Goal: Task Accomplishment & Management: Use online tool/utility

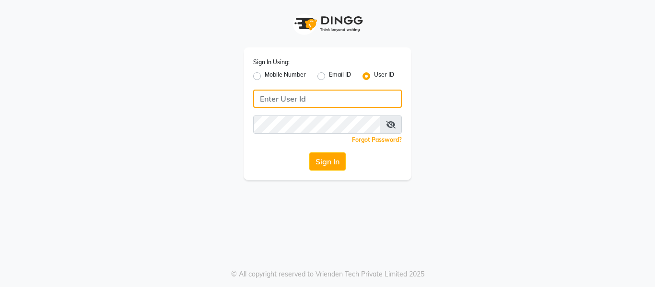
type input "9620411676"
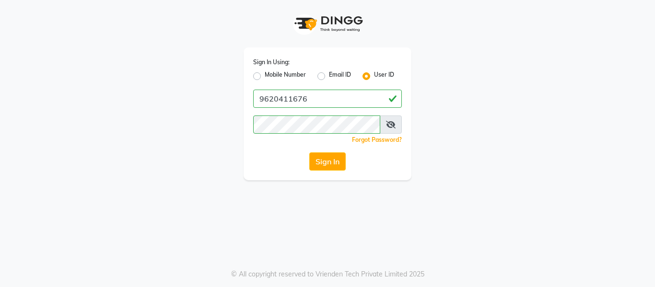
click at [265, 72] on label "Mobile Number" at bounding box center [285, 77] width 41 height 12
click at [265, 72] on input "Mobile Number" at bounding box center [268, 74] width 6 height 6
radio input "true"
radio input "false"
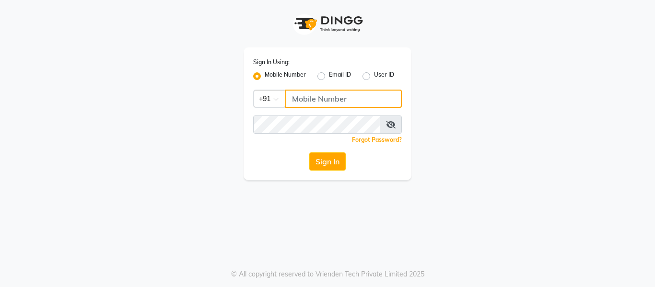
click at [301, 99] on input "Username" at bounding box center [343, 99] width 117 height 18
type input "9036365236"
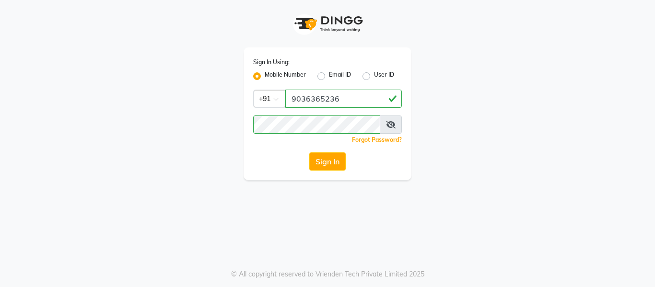
click at [260, 169] on div "Sign In" at bounding box center [327, 162] width 149 height 18
click at [324, 166] on button "Sign In" at bounding box center [327, 162] width 36 height 18
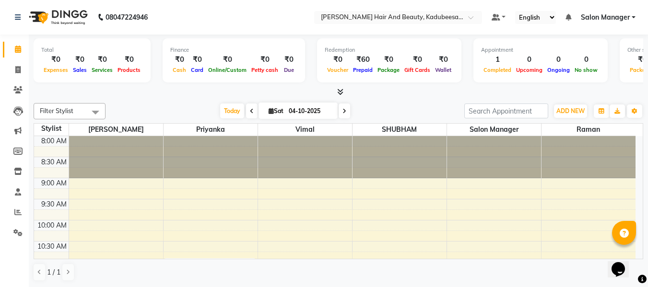
drag, startPoint x: 32, startPoint y: 61, endPoint x: 11, endPoint y: 24, distance: 42.1
click at [11, 24] on div "08047224946" at bounding box center [81, 17] width 147 height 27
click at [14, 71] on span at bounding box center [18, 70] width 17 height 11
select select "service"
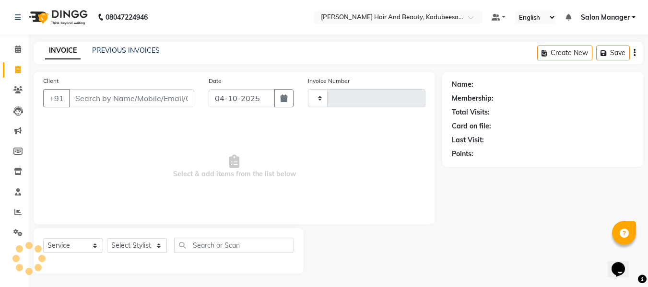
type input "2001"
select select "7013"
click at [97, 95] on input "Client" at bounding box center [131, 98] width 125 height 18
click at [17, 211] on icon at bounding box center [17, 212] width 7 height 7
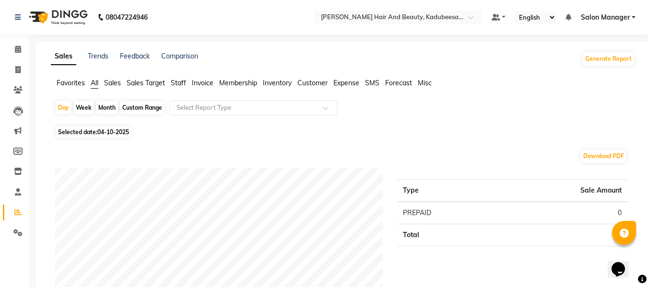
click at [108, 106] on div "Month" at bounding box center [107, 107] width 22 height 13
select select "10"
select select "2025"
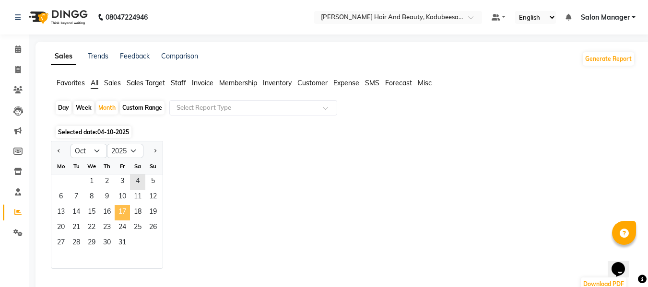
click at [121, 210] on span "17" at bounding box center [122, 212] width 15 height 15
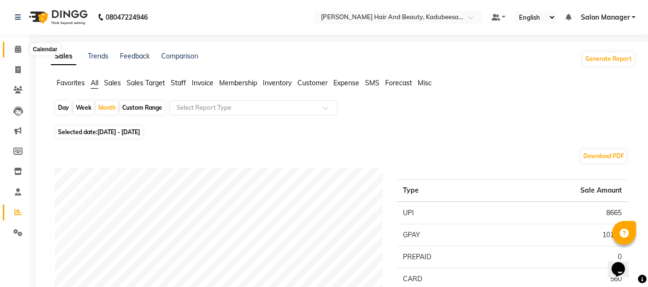
click at [14, 51] on span at bounding box center [18, 49] width 17 height 11
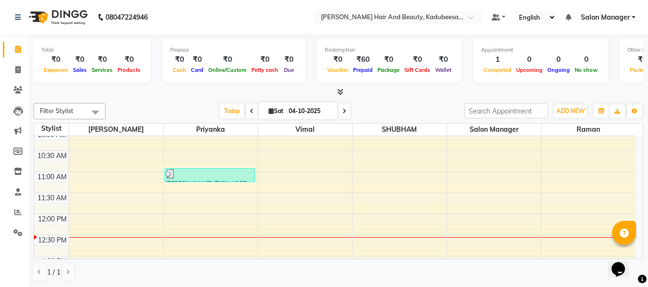
scroll to position [90, 0]
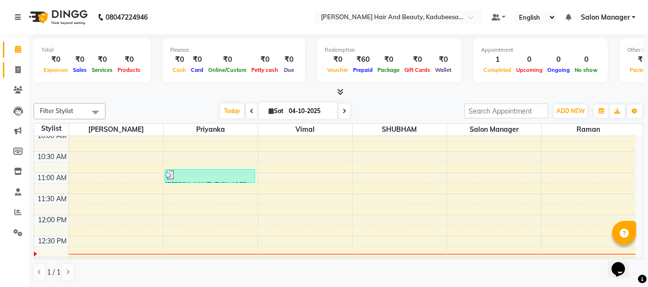
click at [18, 76] on link "Invoice" at bounding box center [14, 70] width 23 height 16
select select "service"
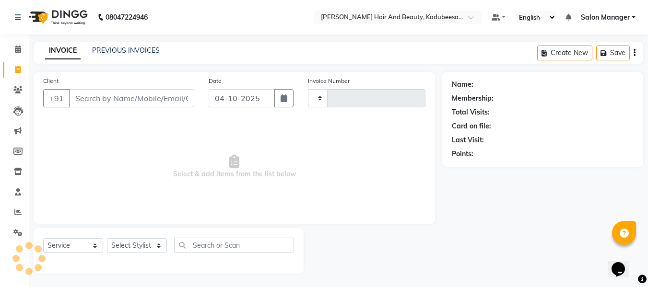
type input "2001"
select select "7013"
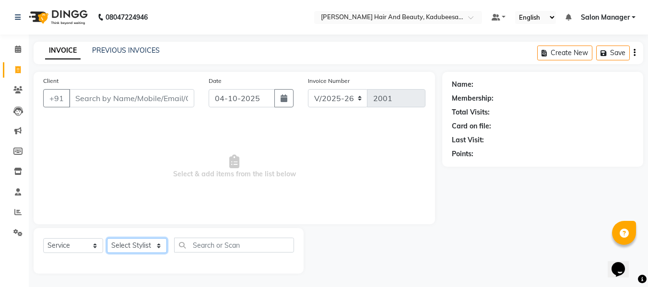
click at [150, 245] on select "Select Stylist" at bounding box center [137, 245] width 60 height 15
click at [153, 244] on select "Select Stylist [PERSON_NAME] priyanka raman Salon Manager [PERSON_NAME]" at bounding box center [137, 245] width 60 height 15
click at [151, 243] on select "Select Stylist [PERSON_NAME] priyanka raman Salon Manager [PERSON_NAME]" at bounding box center [137, 245] width 60 height 15
select select "79629"
click at [107, 238] on select "Select Stylist [PERSON_NAME] priyanka raman Salon Manager [PERSON_NAME]" at bounding box center [137, 245] width 60 height 15
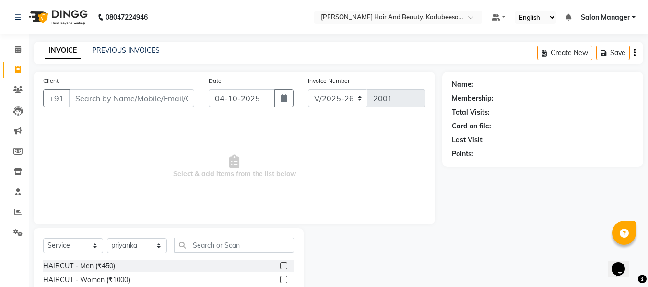
drag, startPoint x: 218, startPoint y: 255, endPoint x: 218, endPoint y: 247, distance: 8.2
click at [218, 250] on div "Select Service Product Membership Package Voucher Prepaid Gift Card Select Styl…" at bounding box center [168, 249] width 251 height 23
click at [219, 246] on input "text" at bounding box center [234, 245] width 120 height 15
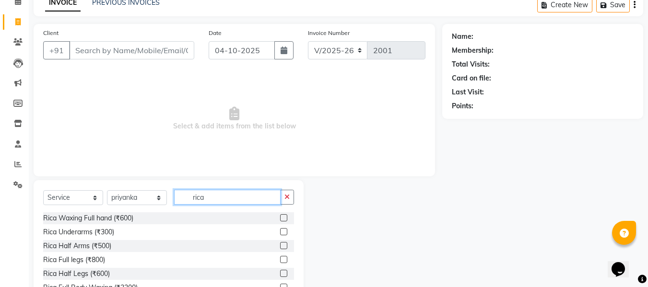
scroll to position [97, 0]
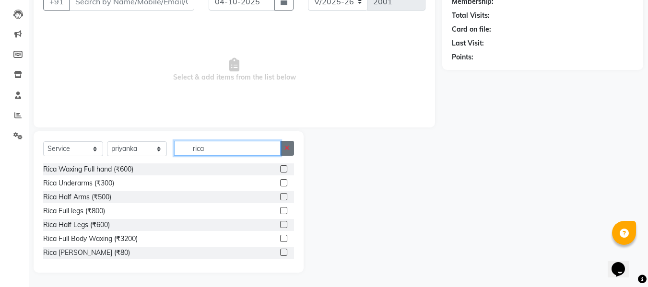
type input "rica"
click at [292, 150] on button "button" at bounding box center [287, 148] width 14 height 15
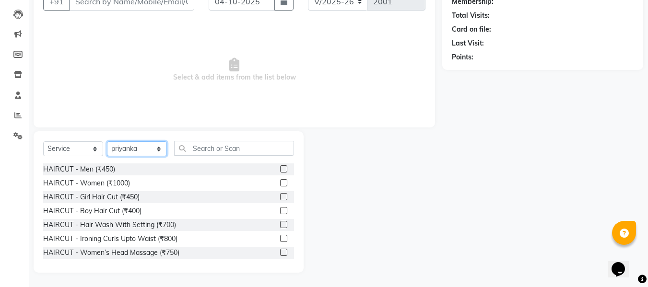
click at [154, 149] on select "Select Stylist [PERSON_NAME] priyanka raman Salon Manager [PERSON_NAME]" at bounding box center [137, 149] width 60 height 15
select select
click at [107, 156] on select "Select Stylist [PERSON_NAME] priyanka raman Salon Manager [PERSON_NAME]" at bounding box center [137, 149] width 60 height 15
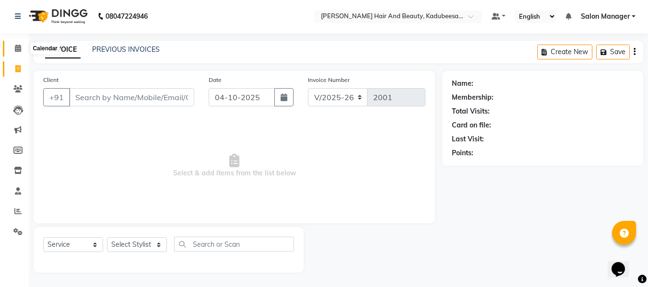
click at [18, 46] on icon at bounding box center [18, 48] width 6 height 7
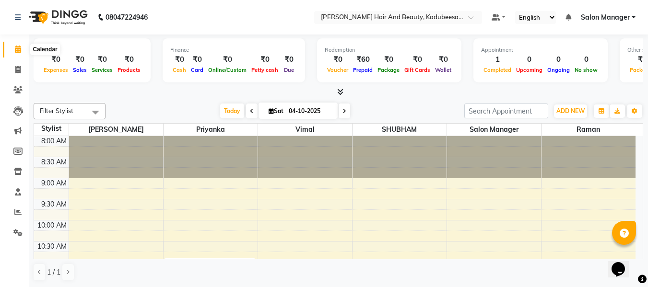
click at [17, 48] on icon at bounding box center [18, 49] width 6 height 7
